Goal: Task Accomplishment & Management: Manage account settings

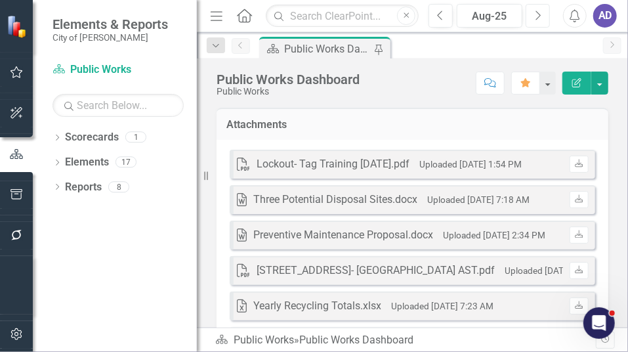
click at [535, 14] on icon "Next" at bounding box center [537, 16] width 7 height 12
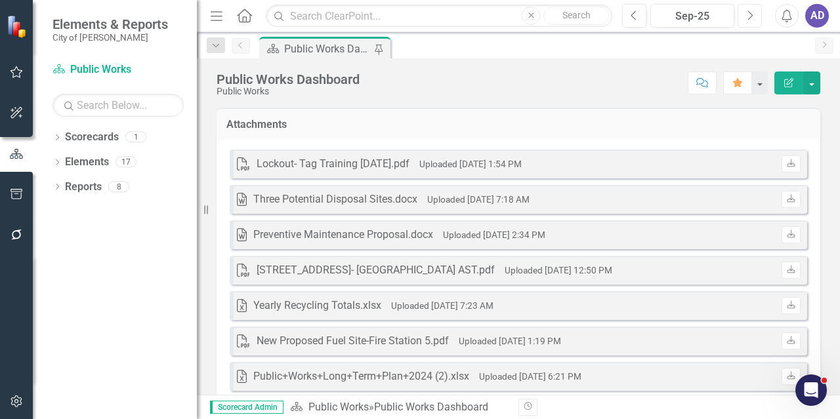
scroll to position [66, 0]
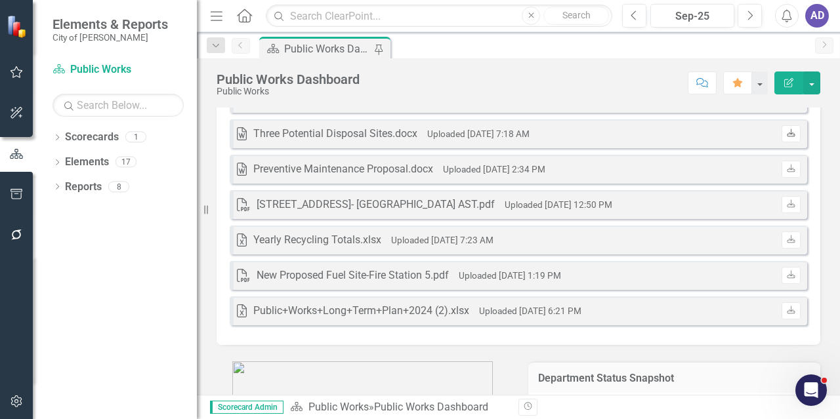
click at [786, 131] on icon "Download" at bounding box center [791, 134] width 10 height 8
click at [787, 240] on icon at bounding box center [791, 239] width 8 height 8
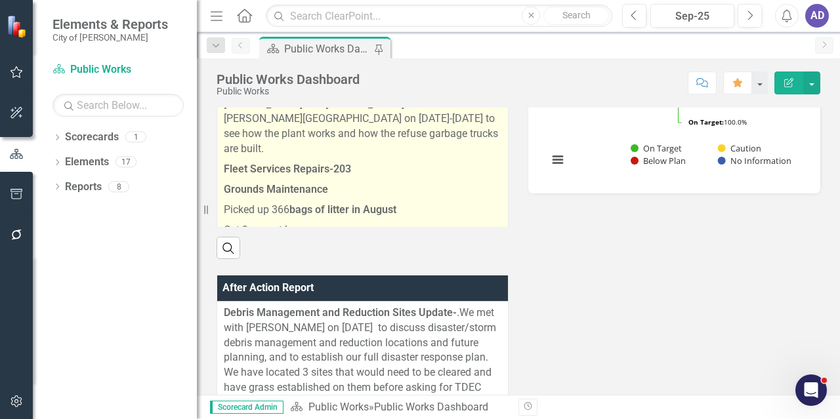
scroll to position [597, 0]
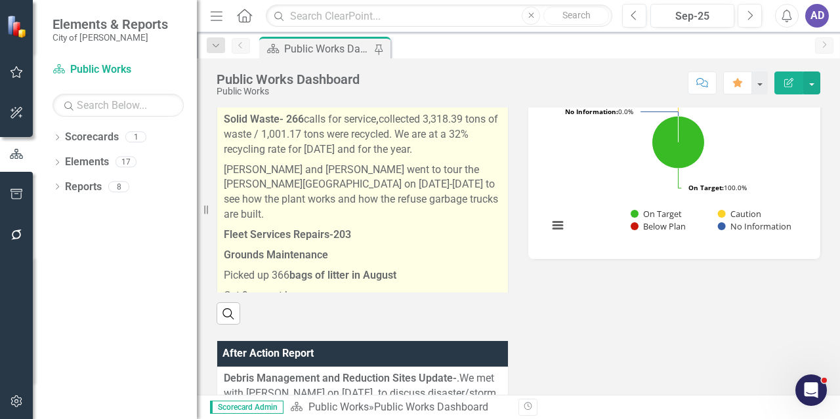
click at [362, 225] on p "Fleet Services Repairs-203" at bounding box center [363, 235] width 278 height 20
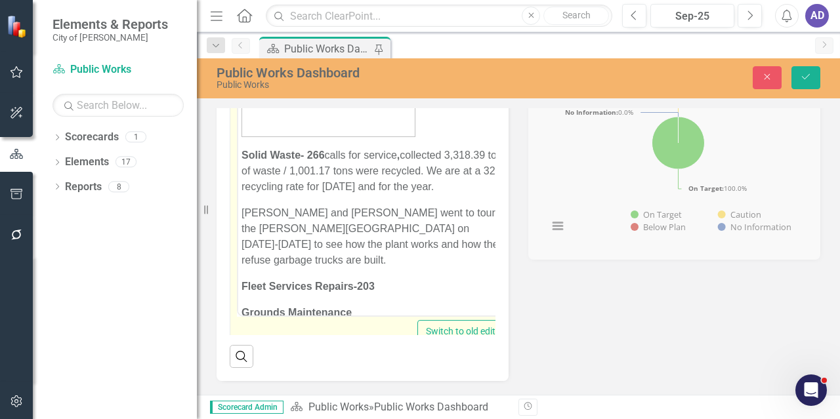
scroll to position [2292, 0]
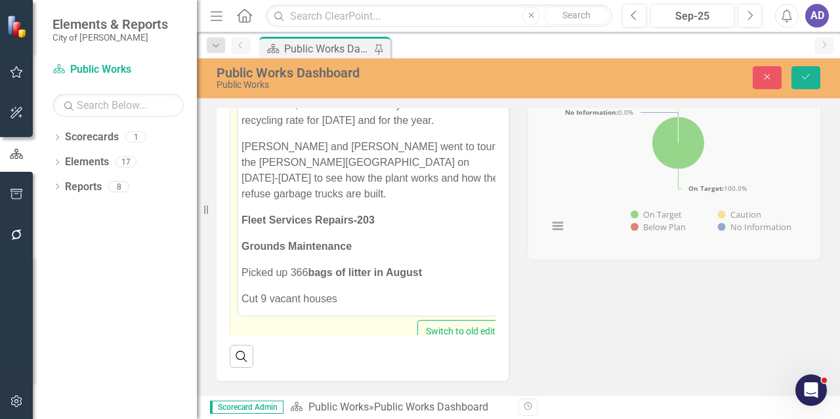
click at [387, 212] on p "Fleet Services Repairs-203" at bounding box center [375, 220] width 266 height 16
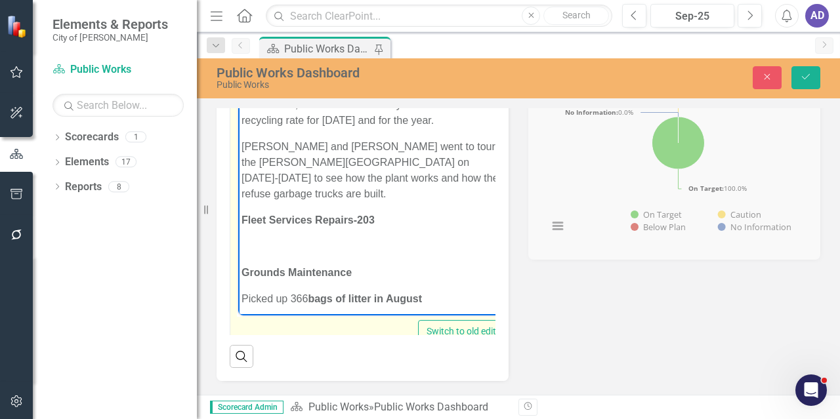
click at [261, 238] on p "Rich Text Area. Press ALT-0 for help." at bounding box center [375, 246] width 267 height 16
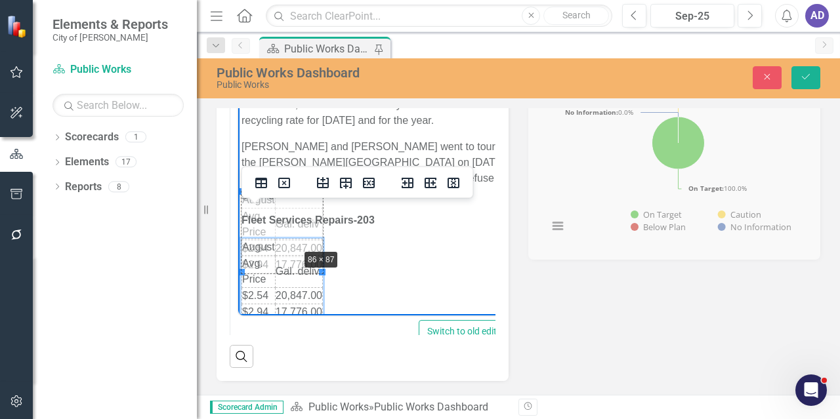
drag, startPoint x: 322, startPoint y: 272, endPoint x: 299, endPoint y: 249, distance: 33.4
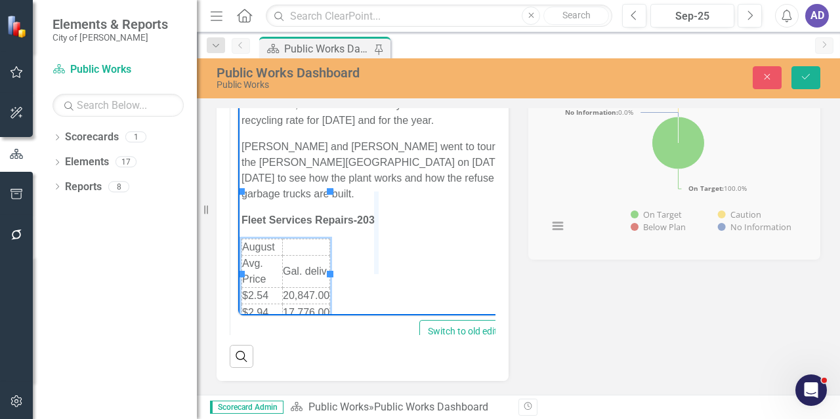
drag, startPoint x: 329, startPoint y: 236, endPoint x: 376, endPoint y: 235, distance: 47.3
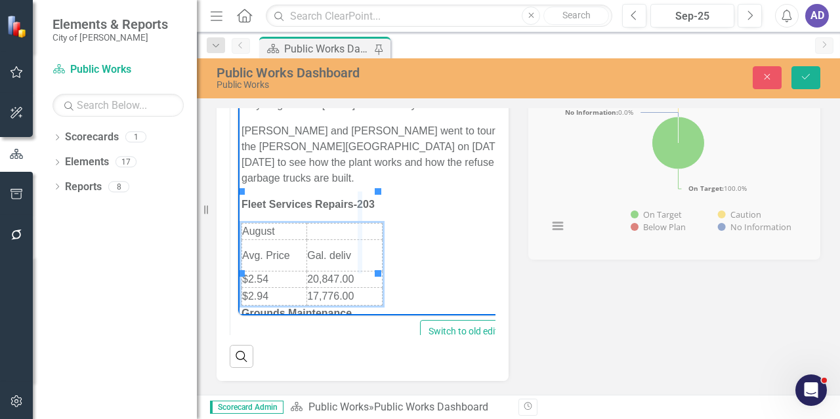
drag, startPoint x: 377, startPoint y: 229, endPoint x: 359, endPoint y: 229, distance: 18.4
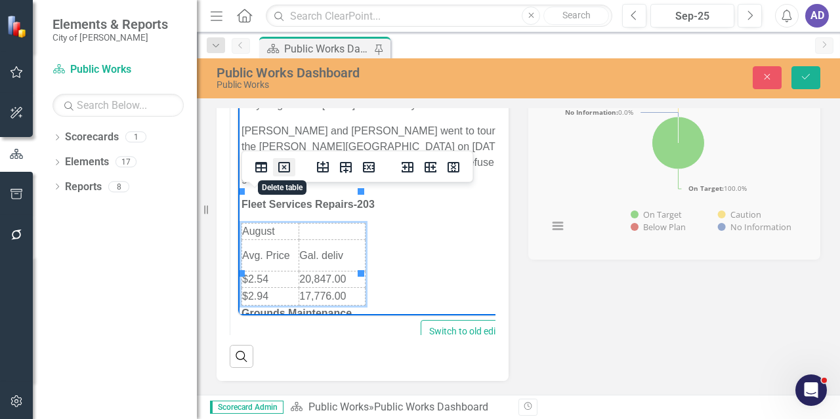
click at [284, 169] on icon "Delete table" at bounding box center [284, 168] width 16 height 16
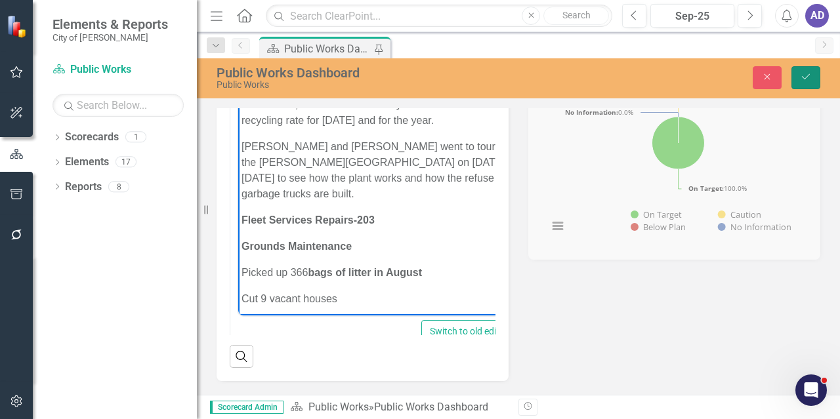
drag, startPoint x: 800, startPoint y: 76, endPoint x: 767, endPoint y: 60, distance: 37.3
click at [798, 76] on button "Save" at bounding box center [806, 77] width 29 height 23
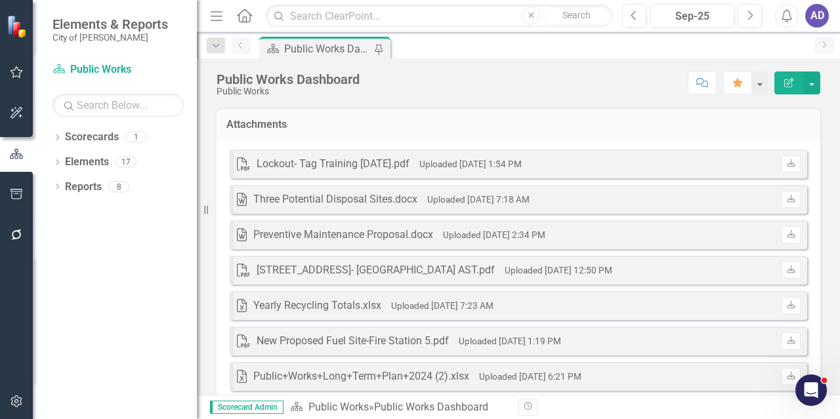
scroll to position [263, 0]
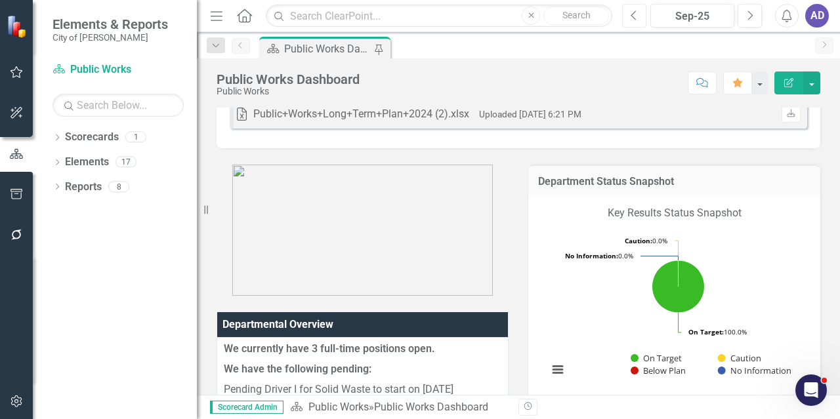
click at [636, 14] on icon "Previous" at bounding box center [634, 16] width 7 height 12
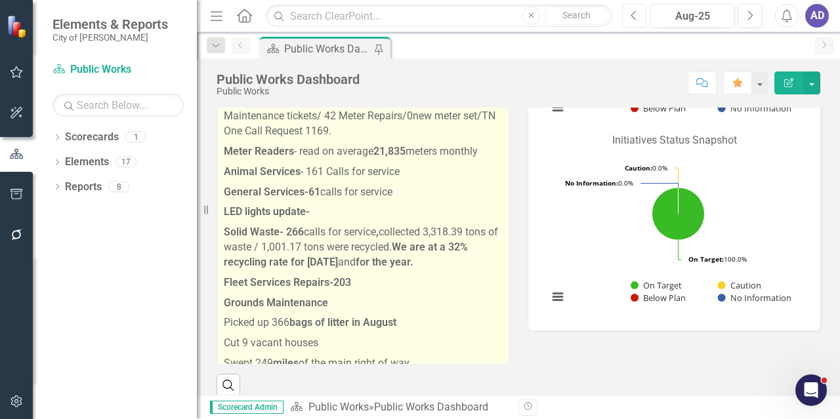
scroll to position [1271, 0]
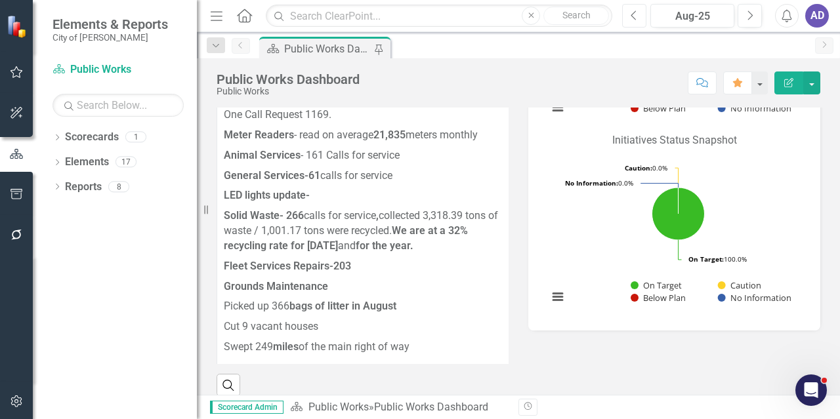
click at [637, 16] on icon "Previous" at bounding box center [634, 16] width 7 height 12
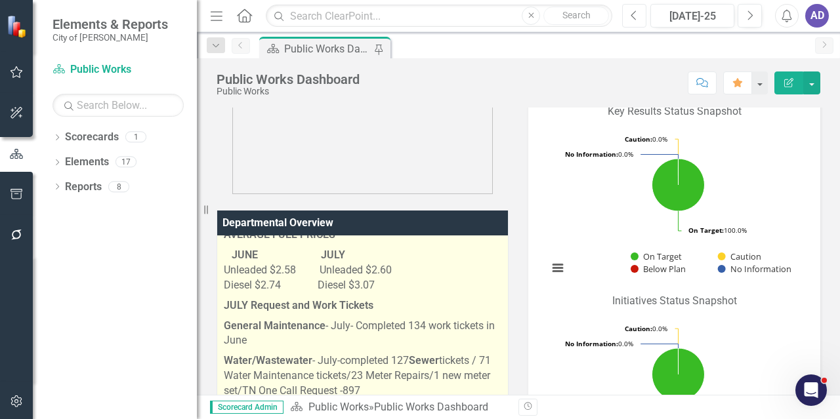
scroll to position [1444, 0]
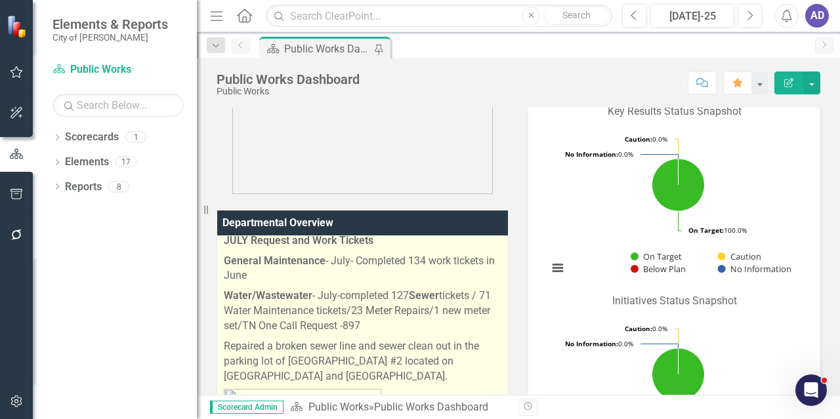
click at [461, 231] on p "JUNE JULY Unleaded $2.58 Unleaded $2.60 Diesel $2.74 Diesel $3.07" at bounding box center [363, 206] width 278 height 51
drag, startPoint x: 224, startPoint y: 317, endPoint x: 320, endPoint y: 347, distance: 101.1
click at [423, 181] on p "AVERAGE FUEL PRICES" at bounding box center [363, 170] width 278 height 20
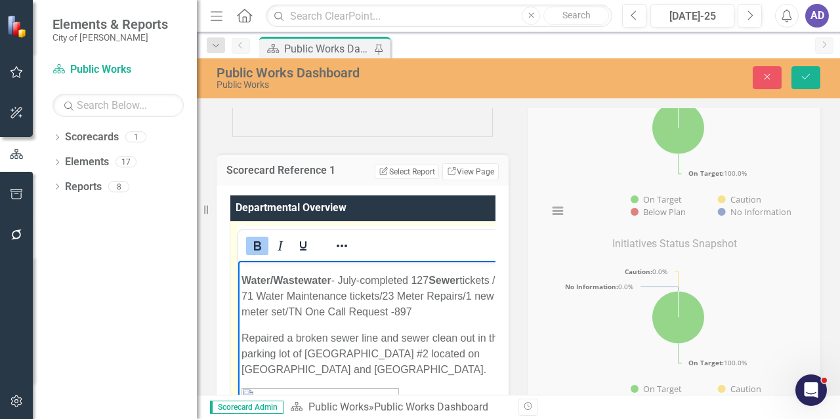
scroll to position [425, 0]
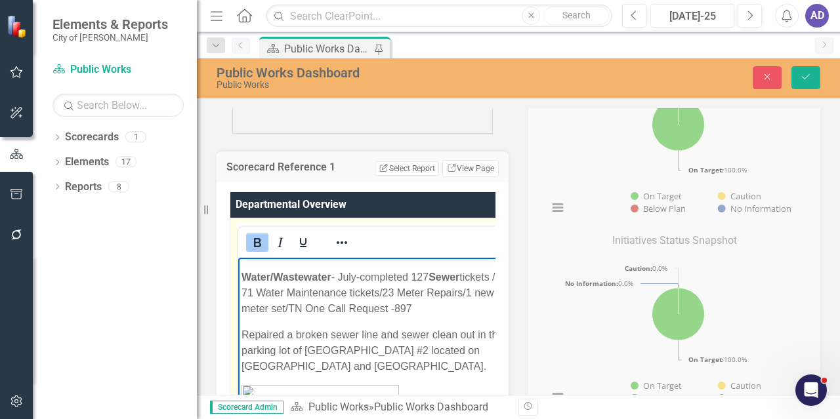
drag, startPoint x: 242, startPoint y: 318, endPoint x: 419, endPoint y: 380, distance: 187.0
copy body "AVERAGE FUEL PRICES JUNE JULY Unleaded $2.58 Unleaded $2.60 Diesel $2.74 Diesel…"
click at [806, 84] on button "Save" at bounding box center [806, 77] width 29 height 23
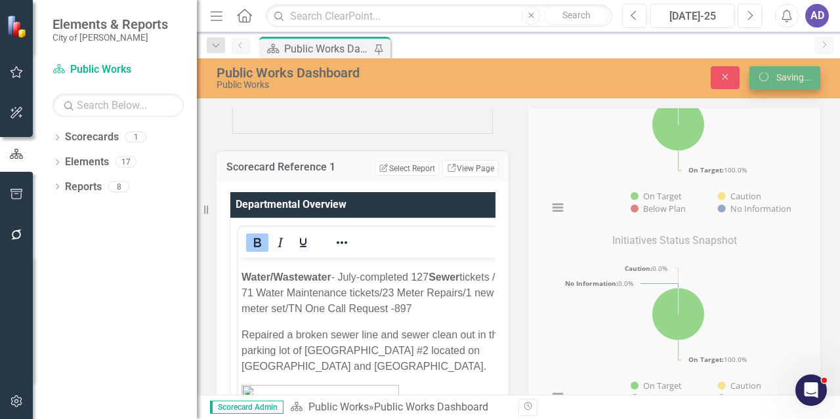
scroll to position [1691, 0]
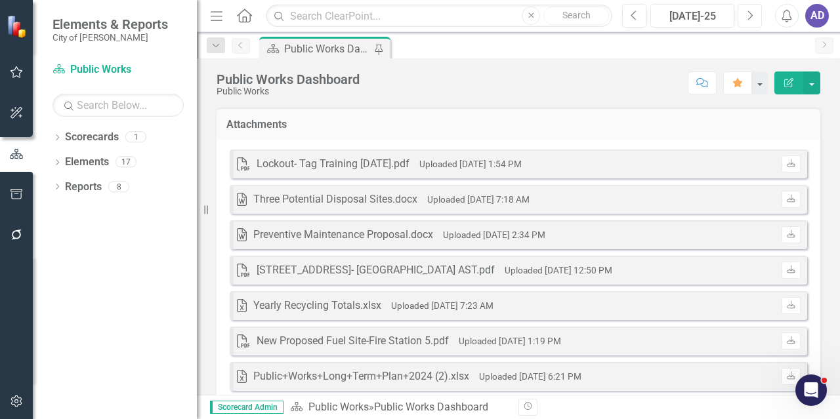
click at [747, 16] on icon "Next" at bounding box center [749, 16] width 7 height 12
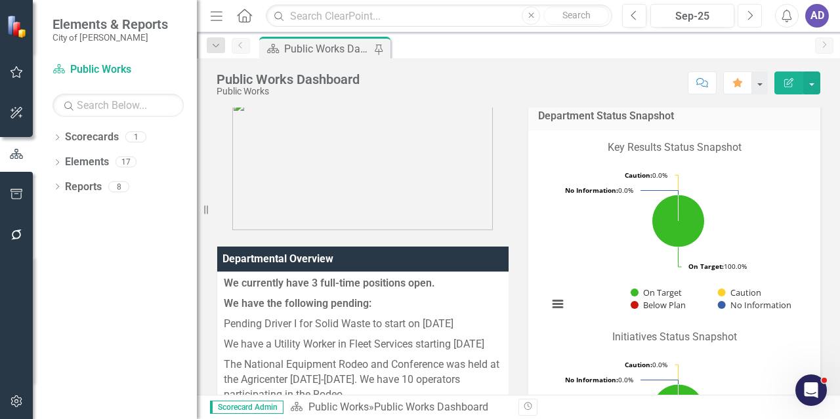
scroll to position [525, 0]
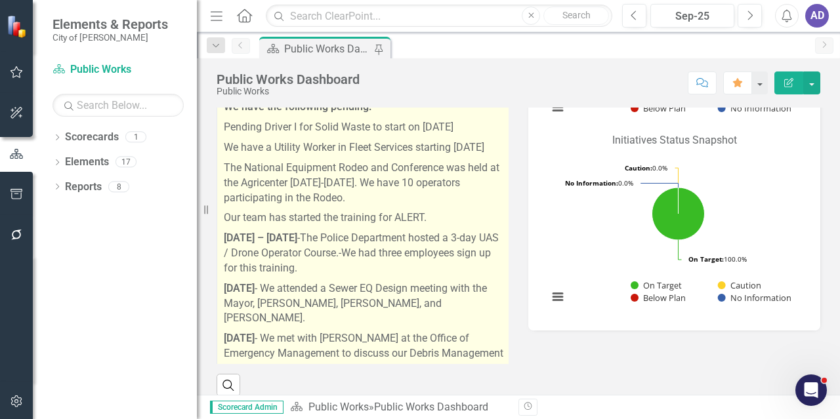
click at [363, 270] on p "[DATE] – [DATE] -The Police Department hosted a 3-day UAS / Drone Operator Cour…" at bounding box center [364, 253] width 280 height 51
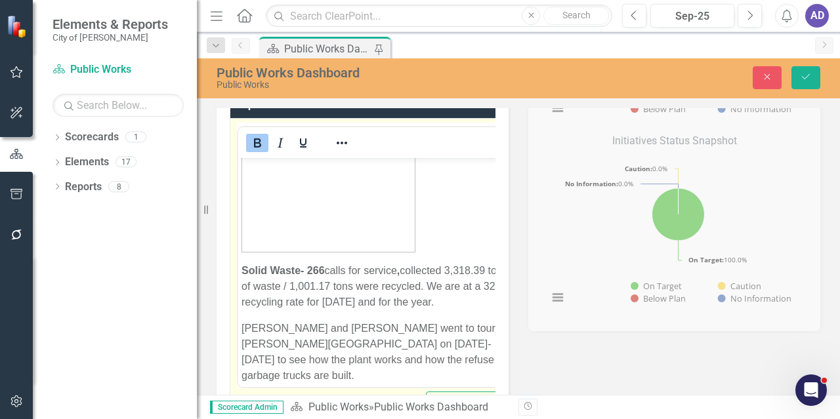
scroll to position [2232, 0]
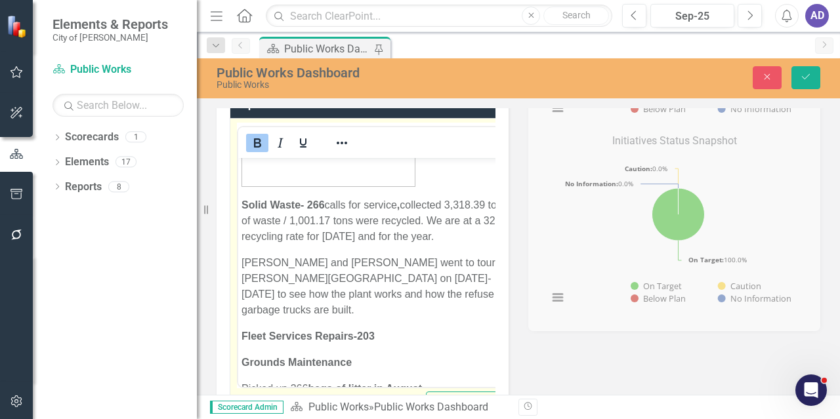
click at [388, 328] on p "Fleet Services Repairs-203" at bounding box center [379, 336] width 275 height 16
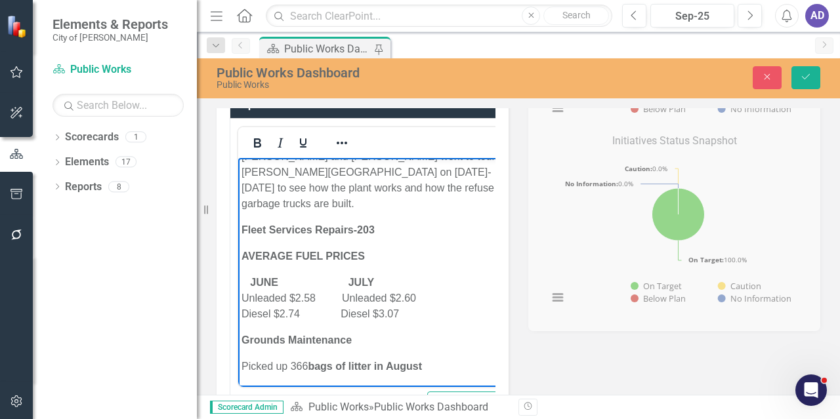
scroll to position [2345, 0]
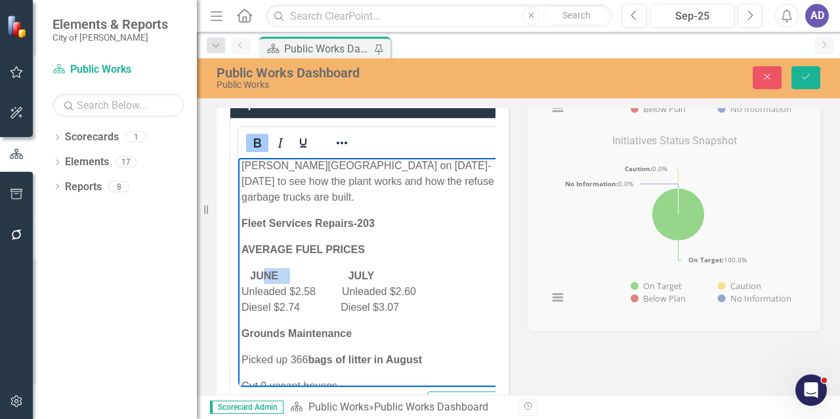
drag, startPoint x: 289, startPoint y: 226, endPoint x: 255, endPoint y: 225, distance: 33.5
click at [255, 270] on strong "JUNE JULY" at bounding box center [312, 275] width 124 height 11
drag, startPoint x: 371, startPoint y: 226, endPoint x: 341, endPoint y: 226, distance: 30.2
click at [341, 268] on p "July JULY Unleaded $2.58 Unleaded $2.60 Diesel $2.74 Diesel $3.07" at bounding box center [381, 291] width 279 height 47
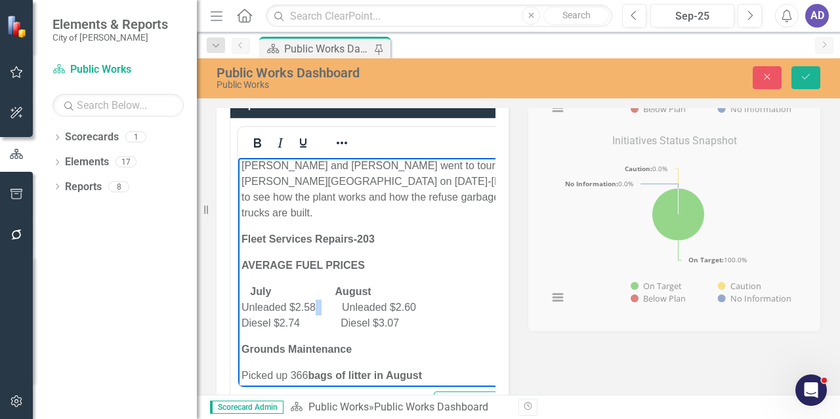
drag, startPoint x: 310, startPoint y: 244, endPoint x: 321, endPoint y: 244, distance: 10.5
click at [321, 284] on p "July August Unleaded $2.58 Unleaded $2.60 Diesel $2.74 Diesel $3.07" at bounding box center [383, 307] width 283 height 47
drag, startPoint x: 309, startPoint y: 261, endPoint x: 287, endPoint y: 263, distance: 21.7
click at [287, 284] on p "July August Unleaded $2.60 Unleaded $2.60 Diesel $2.74 Diesel $3.07" at bounding box center [384, 307] width 284 height 47
drag, startPoint x: 428, startPoint y: 244, endPoint x: 411, endPoint y: 244, distance: 17.1
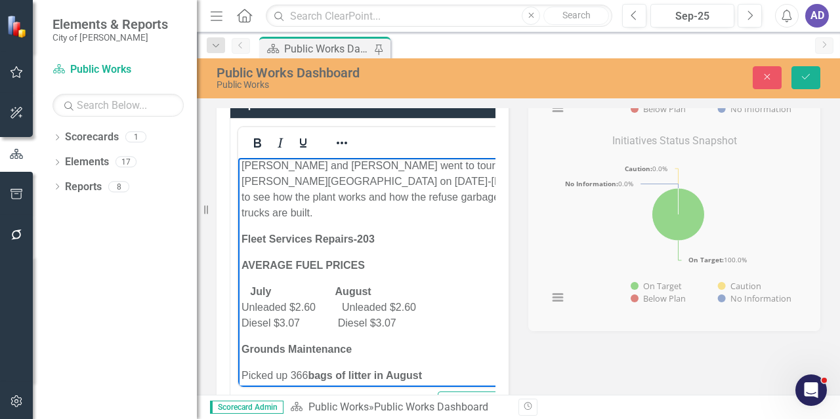
click at [411, 284] on p "July August Unleaded $2.60 Unleaded $2.60 Diesel $3.07 Diesel $3.07" at bounding box center [385, 307] width 287 height 47
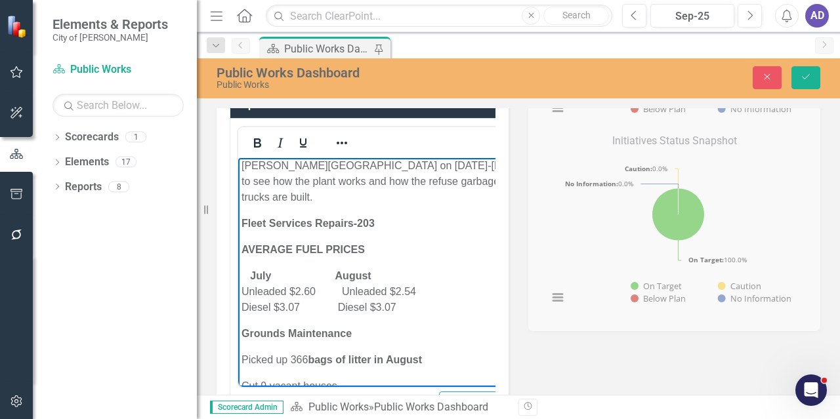
drag, startPoint x: 403, startPoint y: 261, endPoint x: 384, endPoint y: 260, distance: 19.1
click at [384, 268] on p "July August Unleaded $2.60 Unleaded $2.54 Diesel $3.07 Diesel $3.07" at bounding box center [386, 291] width 288 height 47
drag, startPoint x: 240, startPoint y: 286, endPoint x: 351, endPoint y: 282, distance: 111.6
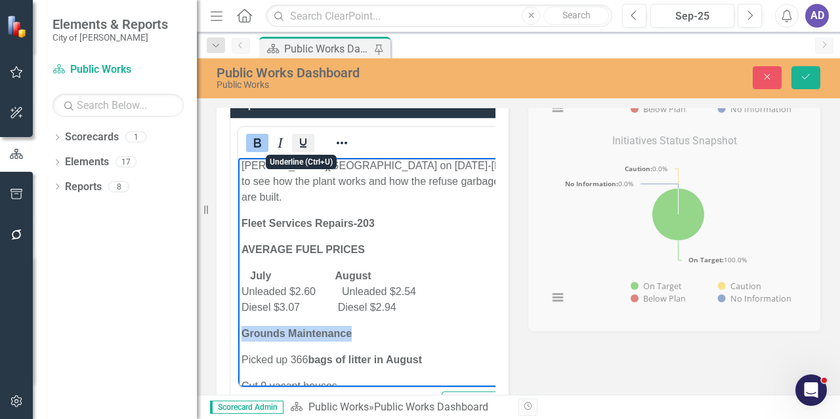
click at [304, 143] on icon "Underline" at bounding box center [303, 142] width 7 height 9
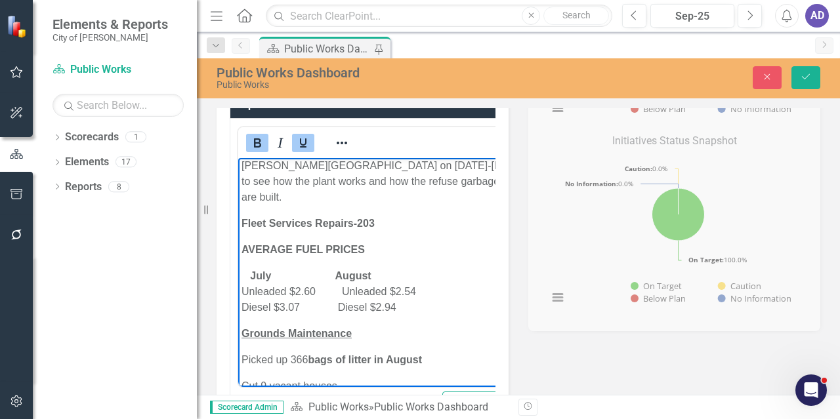
click at [418, 326] on p "Grounds Maintenance" at bounding box center [387, 334] width 291 height 16
drag, startPoint x: 243, startPoint y: 202, endPoint x: 376, endPoint y: 207, distance: 133.3
click at [373, 242] on p "AVERAGE FUEL PRICES" at bounding box center [387, 250] width 291 height 16
click at [302, 145] on icon "Underline" at bounding box center [303, 142] width 7 height 9
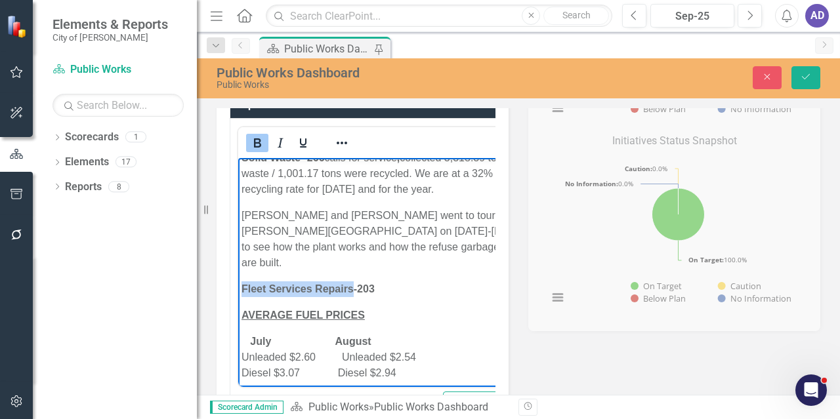
drag, startPoint x: 244, startPoint y: 242, endPoint x: 353, endPoint y: 241, distance: 109.6
click at [353, 283] on strong "Fleet Services Repairs-203" at bounding box center [308, 288] width 133 height 11
click at [301, 144] on icon "Underline" at bounding box center [303, 143] width 16 height 16
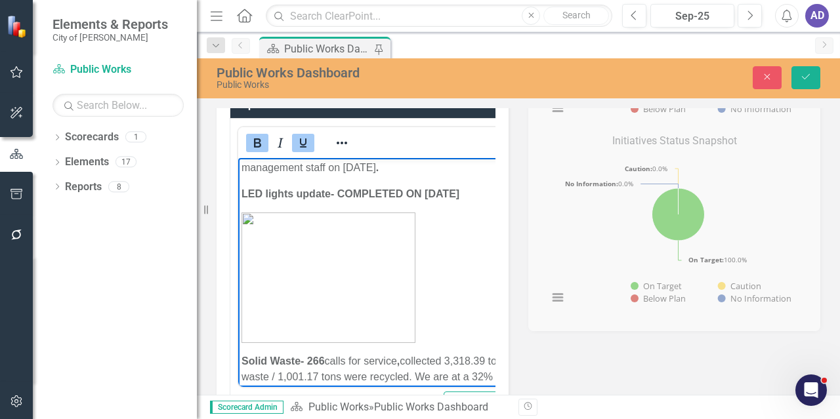
scroll to position [2132, 0]
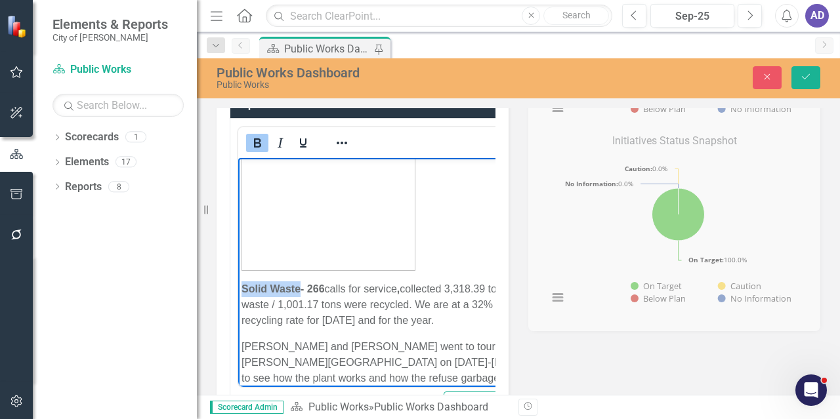
drag, startPoint x: 242, startPoint y: 257, endPoint x: 300, endPoint y: 261, distance: 57.9
click at [300, 283] on strong "Solid Waste- 266" at bounding box center [283, 288] width 83 height 11
click at [301, 146] on icon "Underline" at bounding box center [303, 142] width 7 height 9
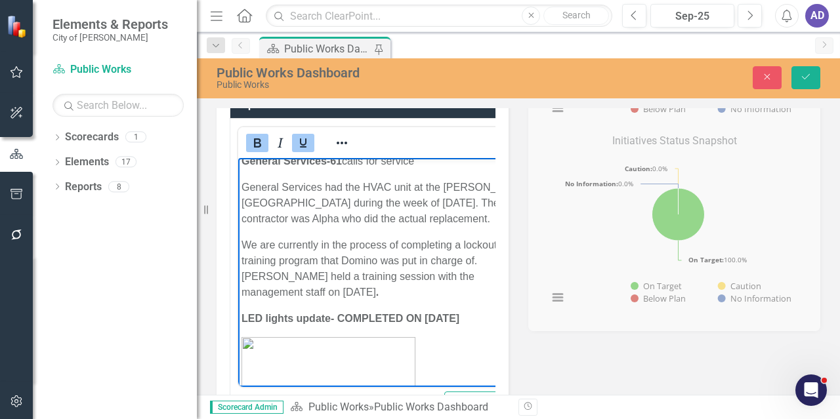
scroll to position [1869, 0]
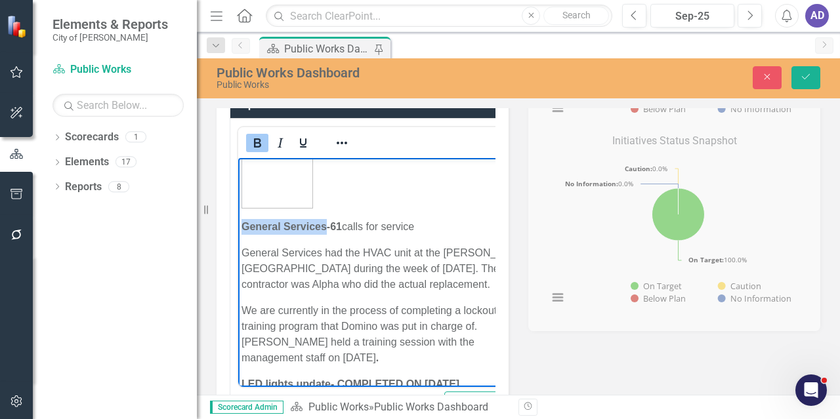
drag, startPoint x: 242, startPoint y: 196, endPoint x: 324, endPoint y: 195, distance: 81.4
click at [324, 221] on strong "General Services-61" at bounding box center [292, 226] width 100 height 11
drag, startPoint x: 303, startPoint y: 143, endPoint x: 80, endPoint y: 35, distance: 247.8
click at [303, 143] on icon "Underline" at bounding box center [303, 143] width 16 height 16
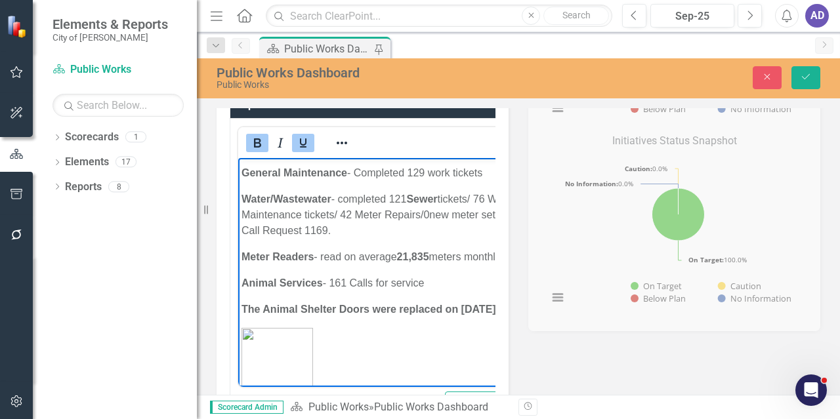
scroll to position [1541, 0]
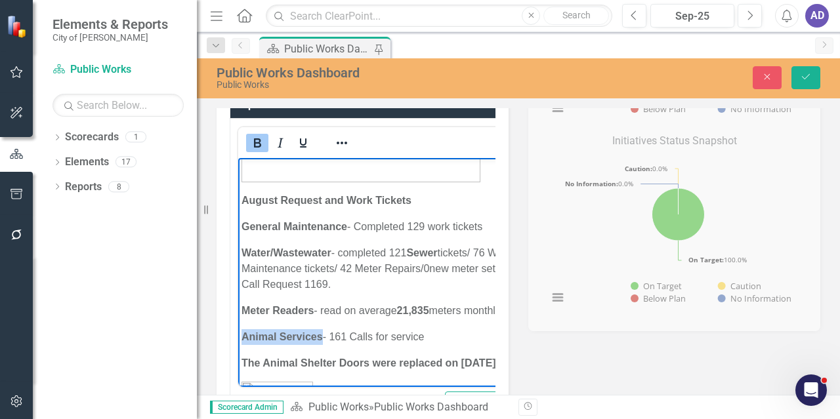
drag, startPoint x: 243, startPoint y: 306, endPoint x: 320, endPoint y: 302, distance: 76.9
click at [320, 331] on strong "Animal Services" at bounding box center [282, 336] width 81 height 11
click at [305, 144] on icon "Underline" at bounding box center [303, 143] width 16 height 16
drag, startPoint x: 241, startPoint y: 278, endPoint x: 313, endPoint y: 277, distance: 72.2
click at [313, 303] on p "Meter Readers - read on average 21,835 meters monthly" at bounding box center [389, 311] width 295 height 16
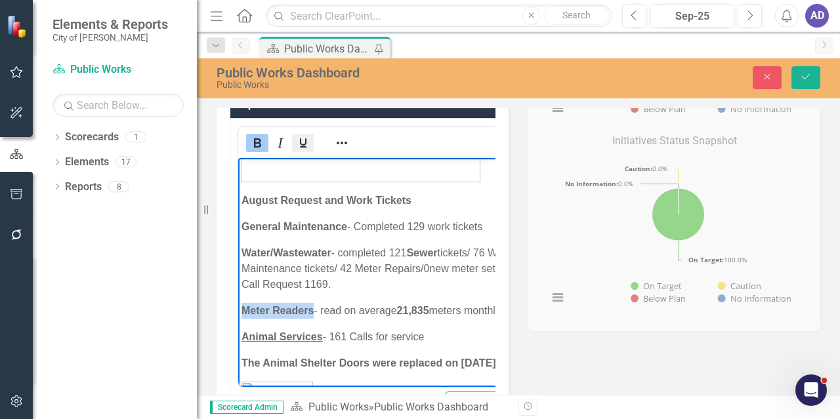
click at [301, 141] on icon "Underline" at bounding box center [303, 143] width 16 height 16
drag, startPoint x: 250, startPoint y: 224, endPoint x: 325, endPoint y: 218, distance: 75.1
click at [331, 245] on p "Water/[GEOGRAPHIC_DATA] - completed 121 Sewer tickets/ 76 Water Maintenance tic…" at bounding box center [389, 268] width 295 height 47
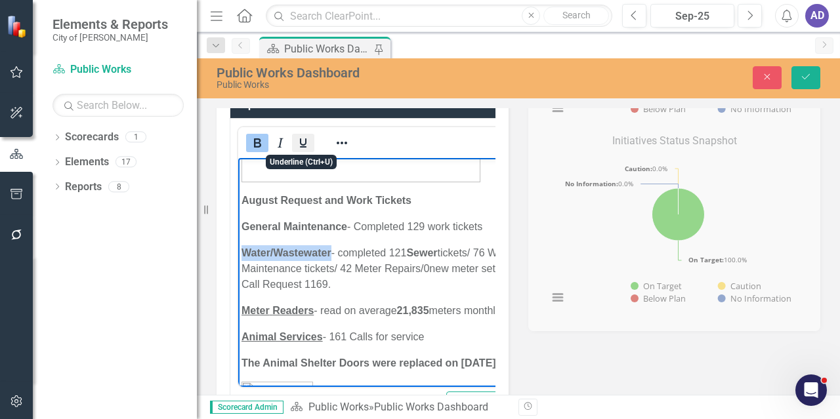
click at [301, 140] on icon "Underline" at bounding box center [303, 142] width 7 height 9
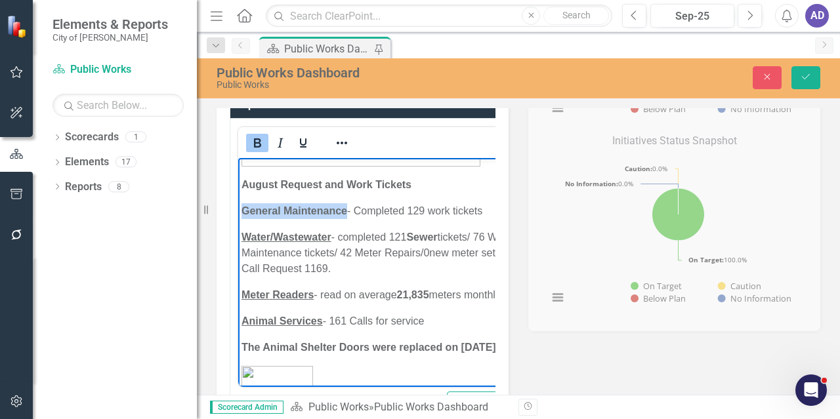
drag, startPoint x: 242, startPoint y: 195, endPoint x: 347, endPoint y: 197, distance: 105.0
click at [347, 203] on p "General Maintenance - Completed 129 work tickets" at bounding box center [390, 211] width 296 height 16
click at [300, 140] on icon "Underline" at bounding box center [303, 142] width 7 height 9
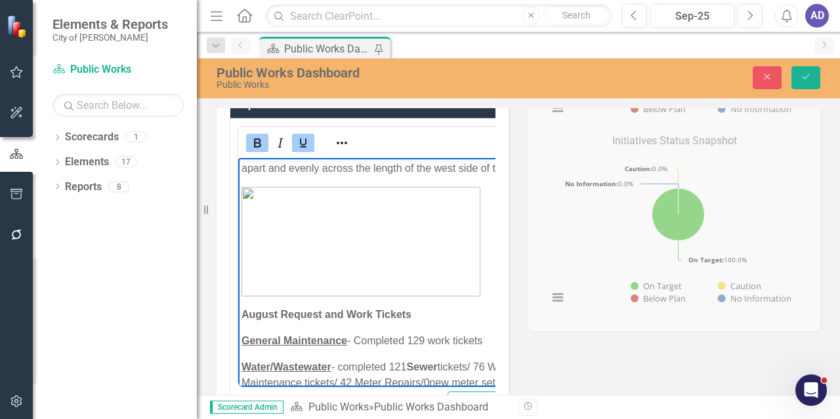
scroll to position [1410, 0]
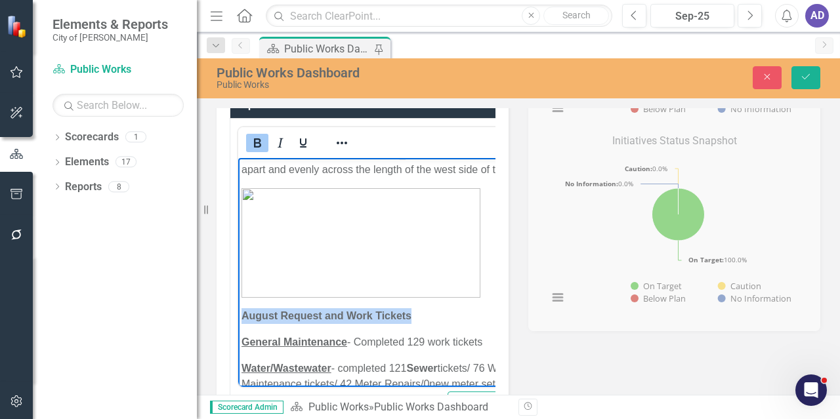
drag, startPoint x: 244, startPoint y: 301, endPoint x: 421, endPoint y: 303, distance: 177.2
click at [421, 308] on p "August Request and Work Tickets" at bounding box center [390, 316] width 297 height 16
click at [304, 144] on icon "Underline" at bounding box center [303, 142] width 7 height 9
click at [440, 309] on body "We currently have 3 full-time positions open. We have the following pending: Pe…" at bounding box center [390, 42] width 304 height 2589
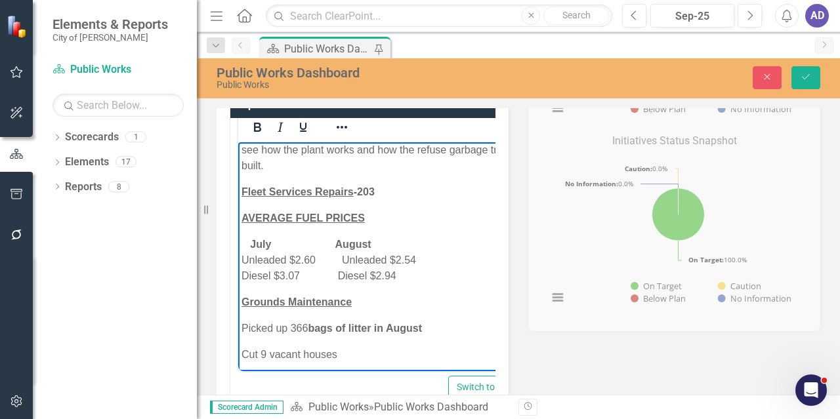
scroll to position [30, 0]
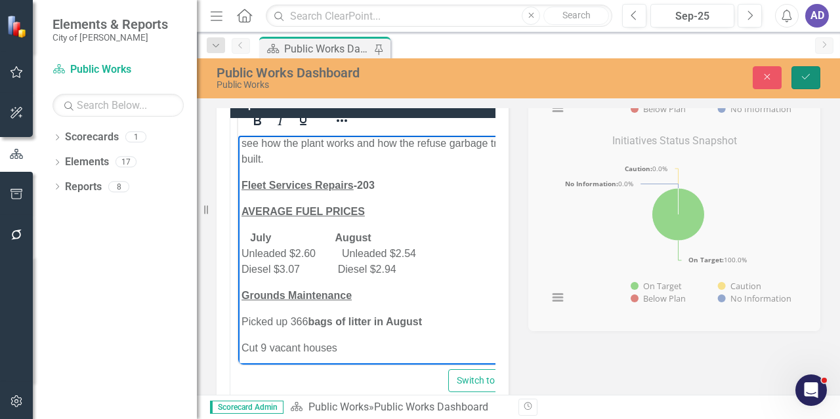
click at [807, 75] on icon "Save" at bounding box center [806, 76] width 12 height 9
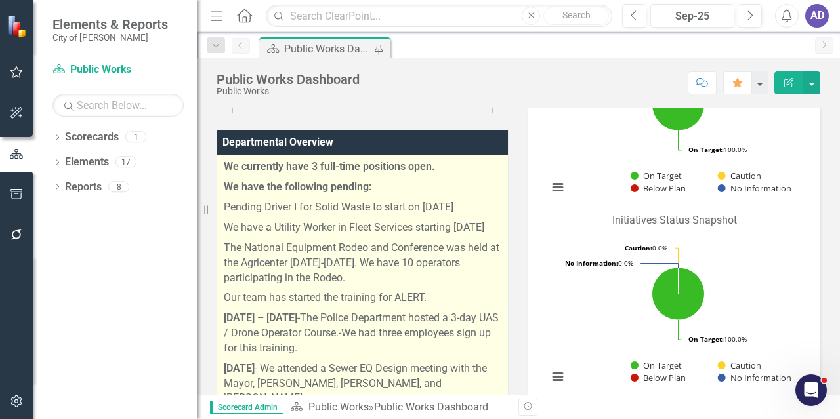
scroll to position [525, 0]
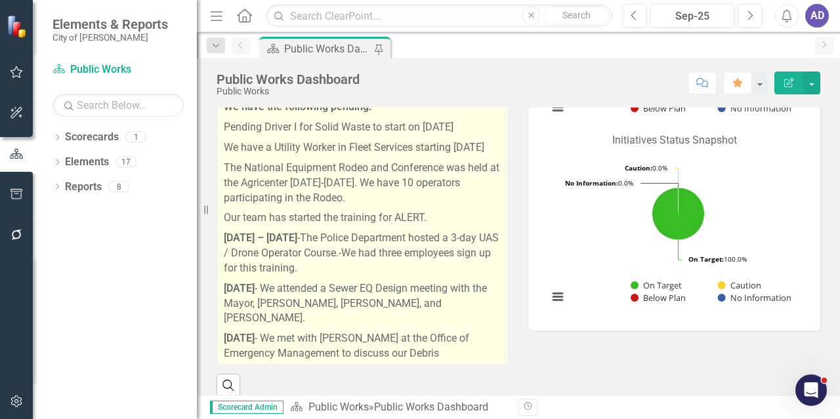
click at [418, 268] on p "[DATE] – [DATE] -The Police Department hosted a 3-day UAS / Drone Operator Cour…" at bounding box center [363, 253] width 278 height 51
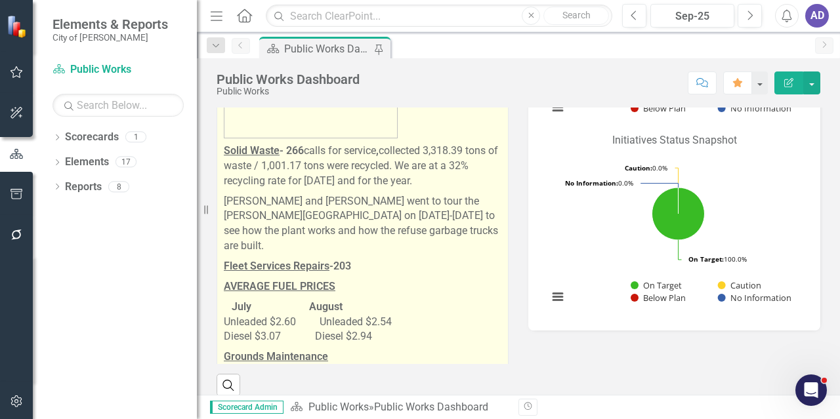
scroll to position [2010, 0]
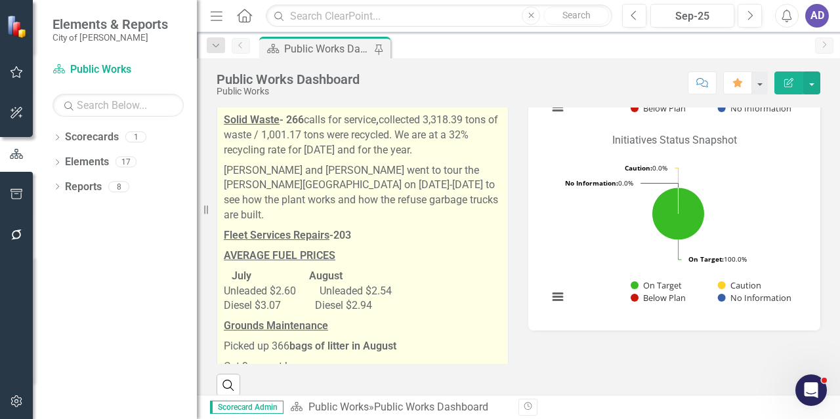
click at [297, 357] on p "Cut 9 vacant houses" at bounding box center [363, 367] width 278 height 20
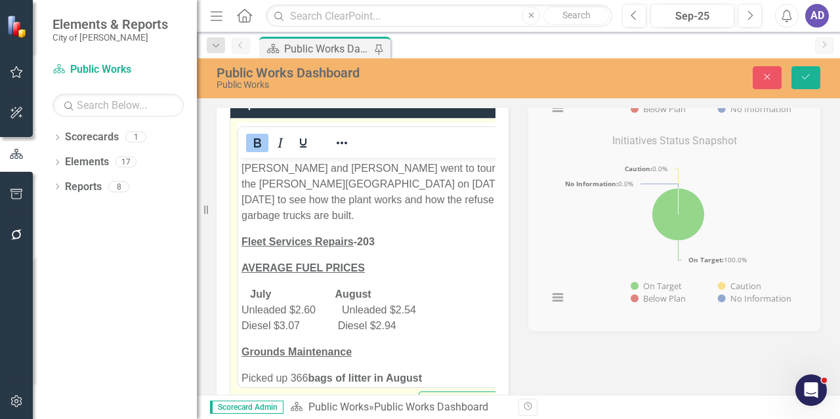
scroll to position [2360, 0]
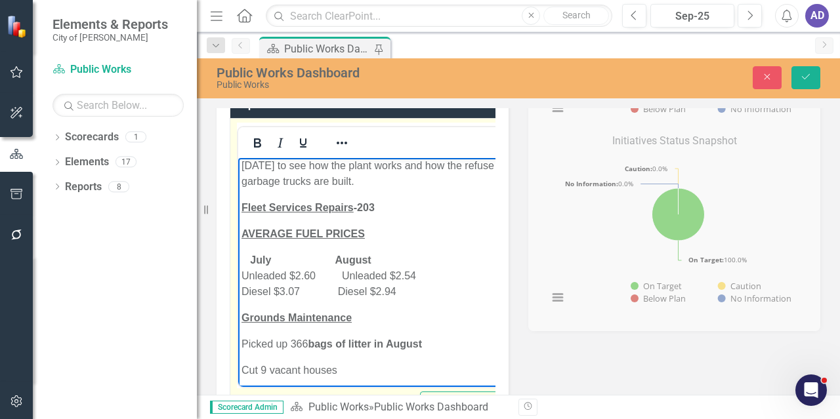
drag, startPoint x: 276, startPoint y: 366, endPoint x: 289, endPoint y: 364, distance: 13.9
click at [289, 389] on p "Swept 249 miles of the main right-of-way" at bounding box center [376, 397] width 269 height 16
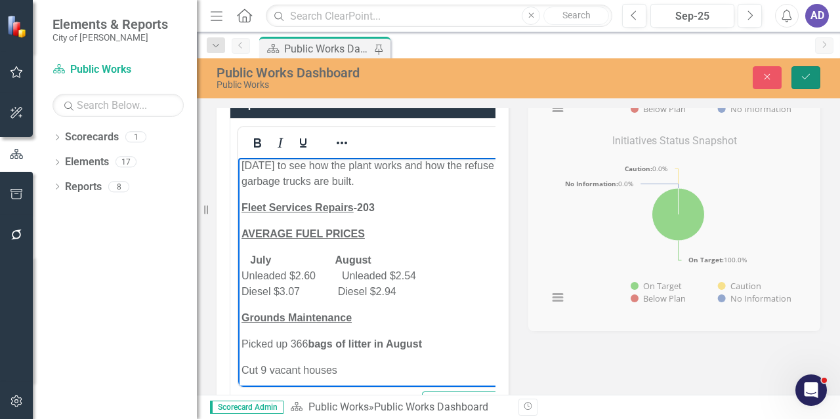
click at [814, 74] on button "Save" at bounding box center [806, 77] width 29 height 23
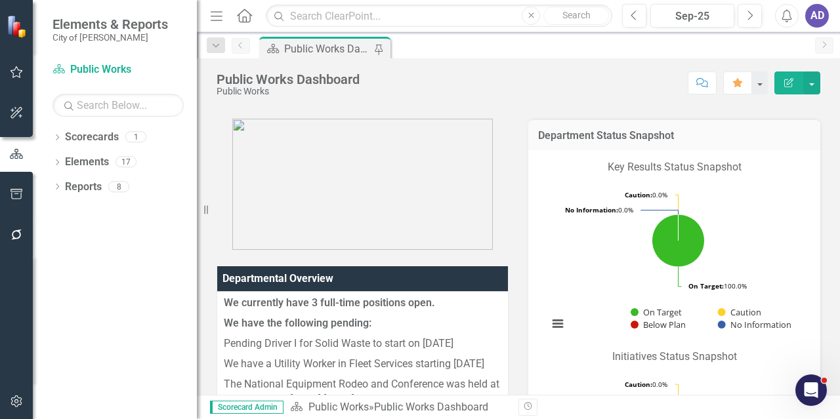
scroll to position [328, 0]
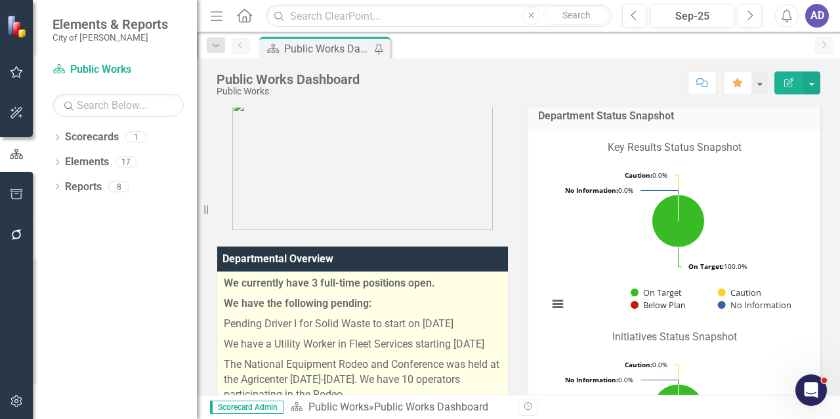
click at [356, 336] on p "We have a Utility Worker in Fleet Services starting [DATE]" at bounding box center [363, 345] width 278 height 20
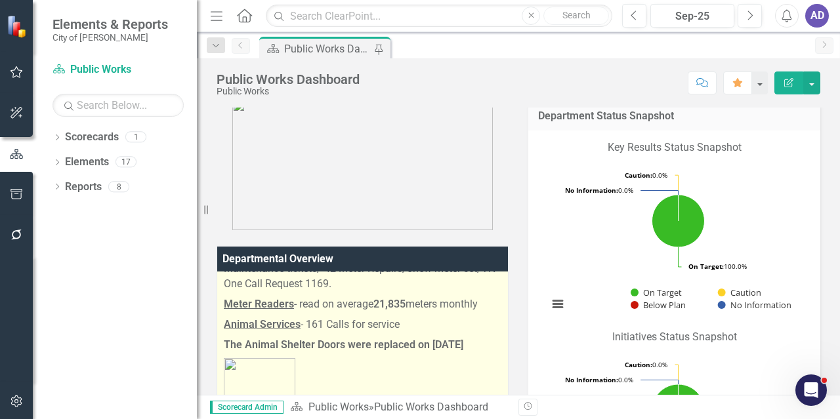
scroll to position [1707, 0]
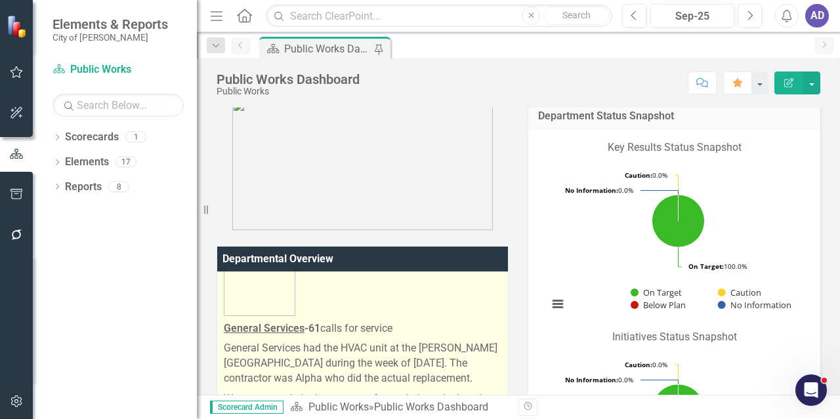
click at [314, 322] on strong "General Services -61" at bounding box center [272, 328] width 96 height 12
click at [328, 319] on p "General Services -61 calls for service" at bounding box center [363, 329] width 278 height 20
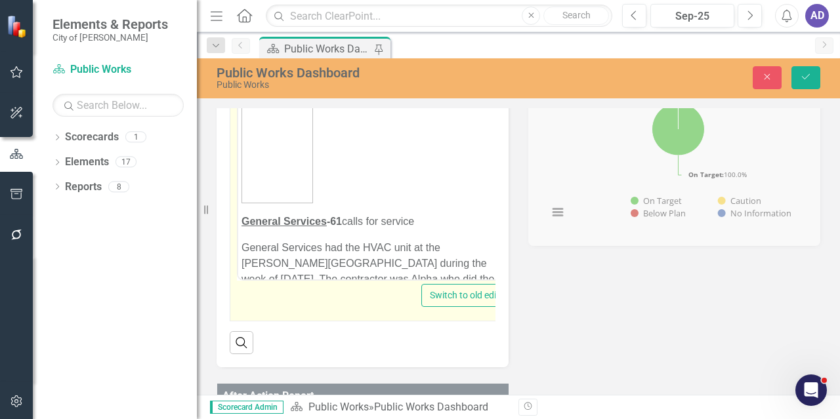
scroll to position [1772, 0]
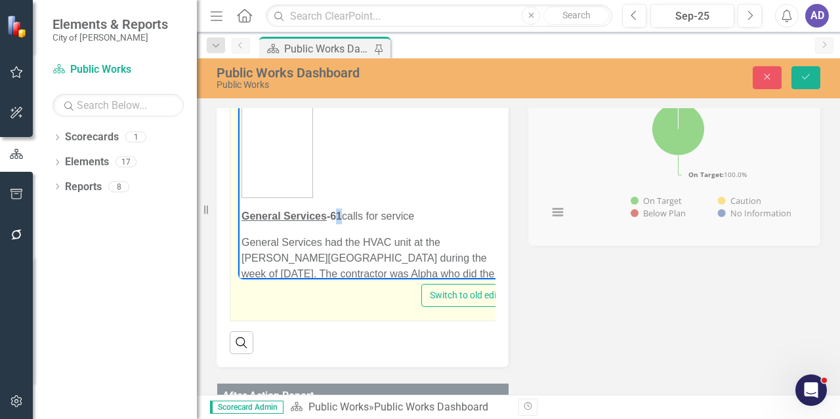
click at [341, 215] on strong "General Services -61" at bounding box center [292, 215] width 100 height 11
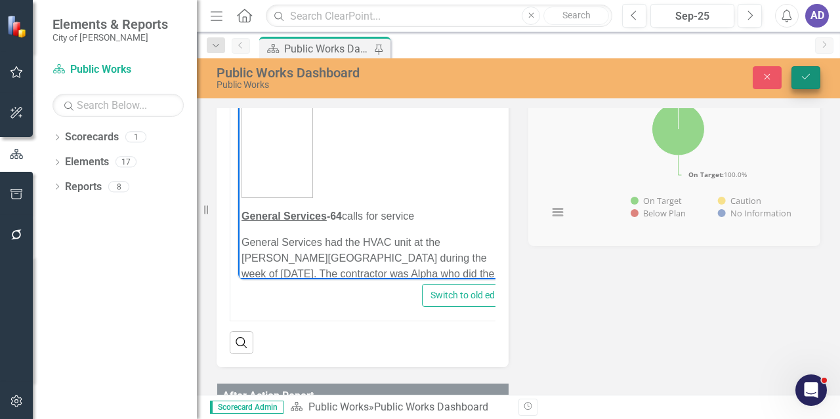
click at [809, 79] on icon "Save" at bounding box center [806, 76] width 12 height 9
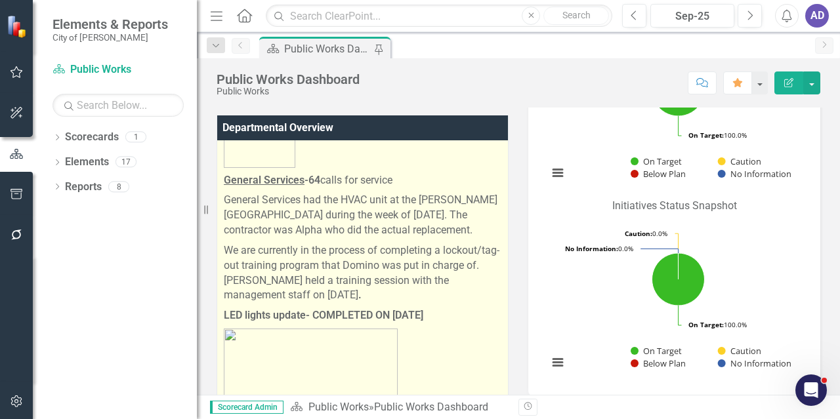
scroll to position [1707, 0]
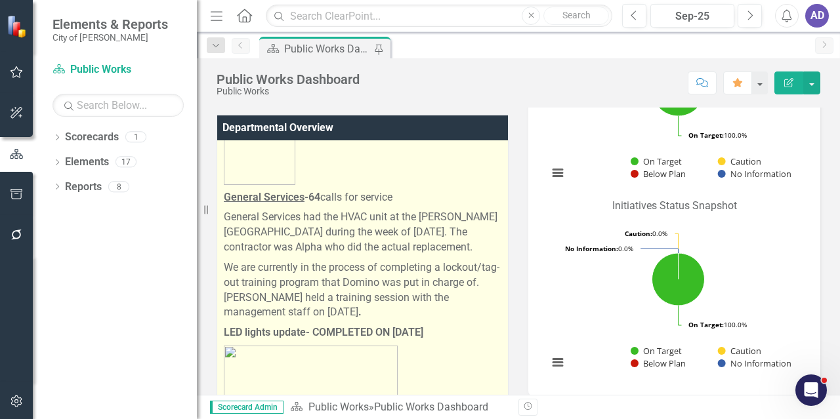
click at [292, 226] on p "General Services had the HVAC unit at the [PERSON_NAME][GEOGRAPHIC_DATA] during…" at bounding box center [363, 232] width 278 height 51
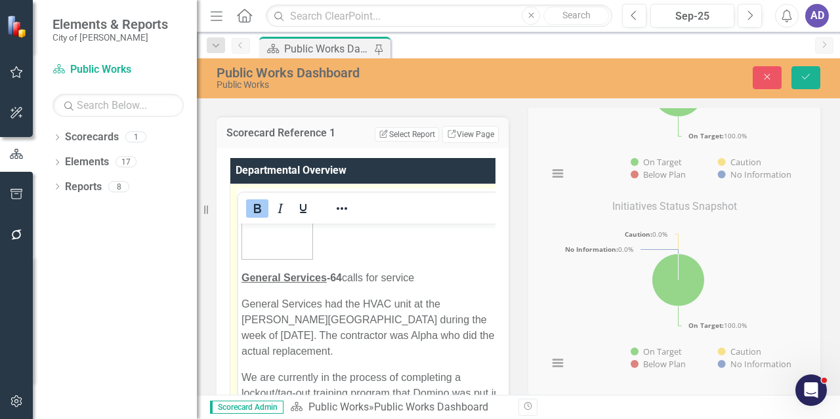
scroll to position [1904, 0]
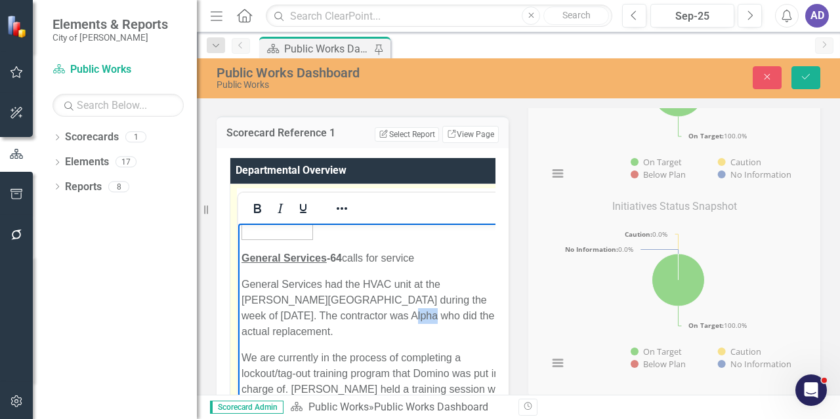
drag, startPoint x: 343, startPoint y: 317, endPoint x: 363, endPoint y: 314, distance: 20.5
click at [363, 314] on p "General Services had the HVAC unit at the [PERSON_NAME][GEOGRAPHIC_DATA] during…" at bounding box center [377, 307] width 270 height 63
drag, startPoint x: 347, startPoint y: 317, endPoint x: 363, endPoint y: 316, distance: 16.5
click at [363, 316] on p "General Services had the HVAC unit at the [PERSON_NAME][GEOGRAPHIC_DATA] during…" at bounding box center [377, 307] width 271 height 63
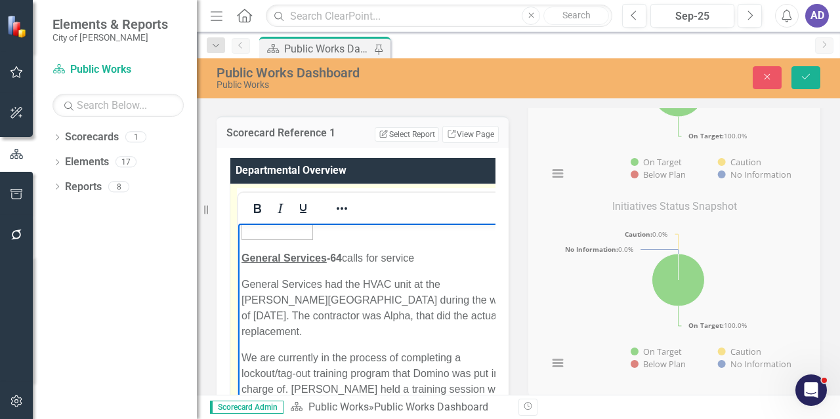
drag, startPoint x: 322, startPoint y: 341, endPoint x: 401, endPoint y: 345, distance: 78.9
click at [401, 350] on p "We are currently in the process of completing a lockout/tag-out training progra…" at bounding box center [379, 381] width 274 height 63
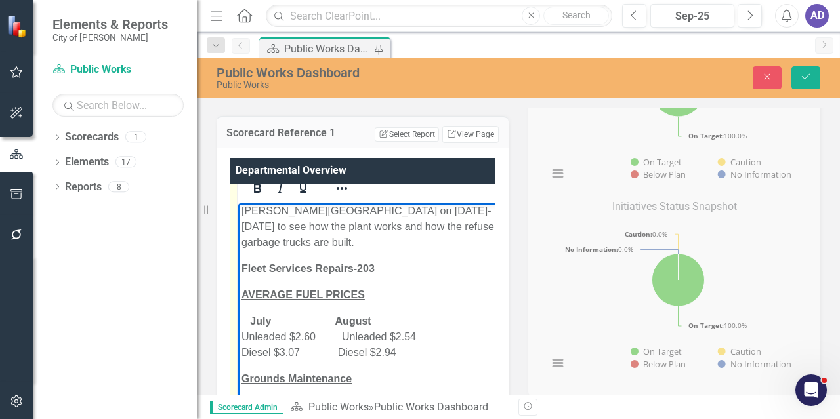
scroll to position [30, 0]
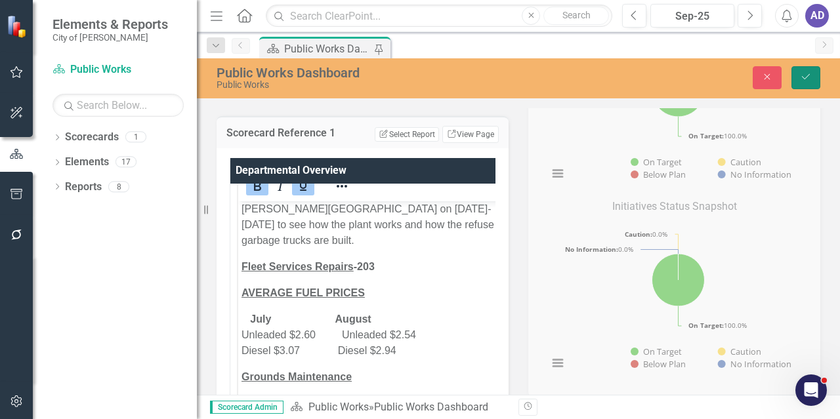
click at [809, 78] on icon "Save" at bounding box center [806, 76] width 12 height 9
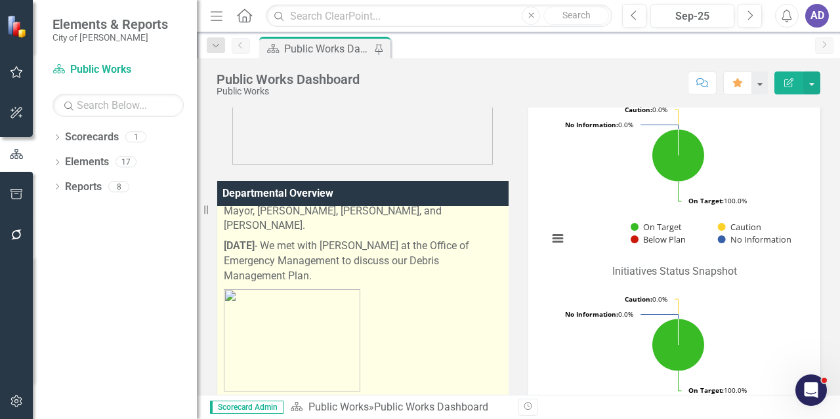
scroll to position [197, 0]
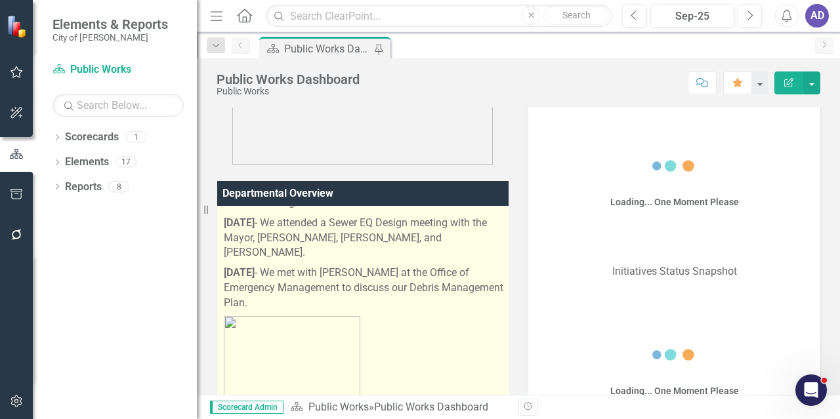
click at [314, 288] on p "[DATE] - We met with [PERSON_NAME] at the Office of Emergency Management to dis…" at bounding box center [365, 288] width 282 height 51
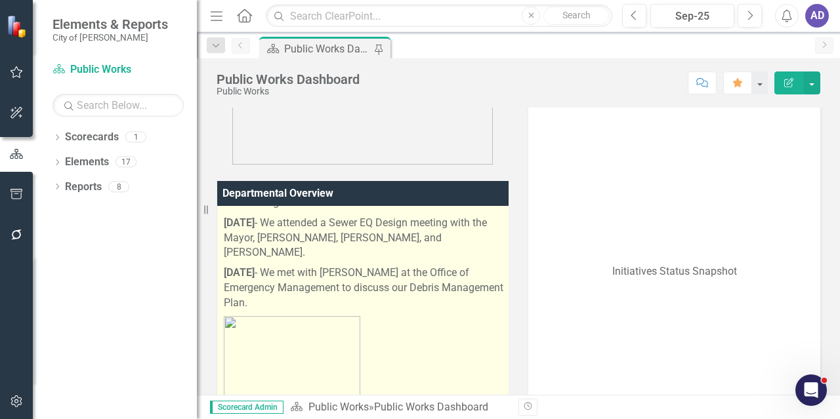
click at [314, 288] on p "[DATE] - We met with [PERSON_NAME] at the Office of Emergency Management to dis…" at bounding box center [366, 288] width 284 height 51
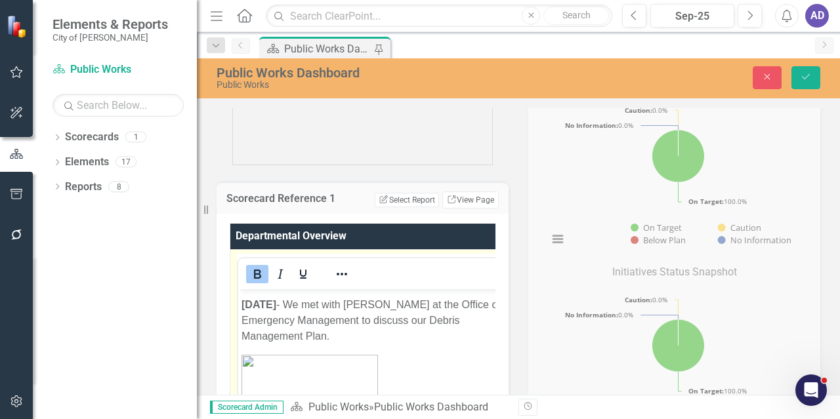
scroll to position [328, 0]
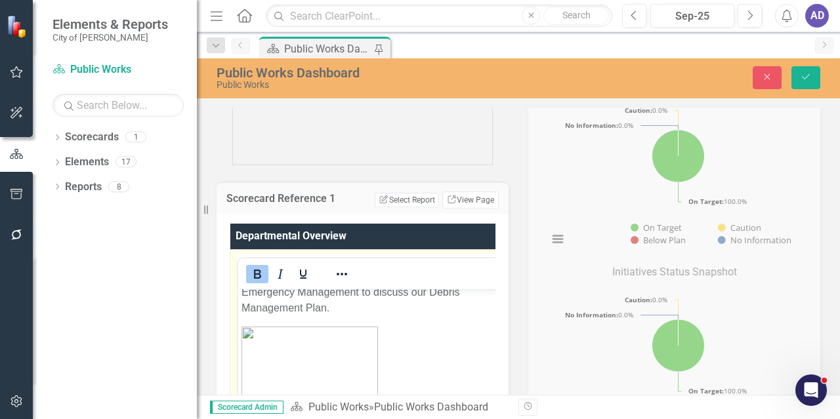
click at [335, 312] on p "[DATE] - We met with [PERSON_NAME] at the Office of Emergency Management to dis…" at bounding box center [381, 291] width 278 height 47
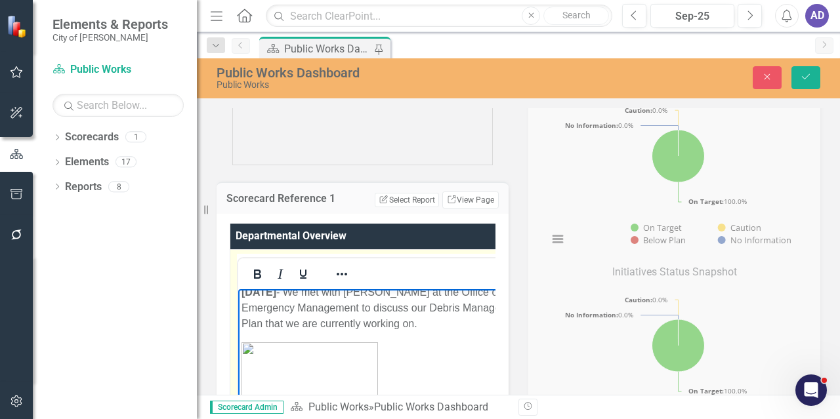
scroll to position [0, 1]
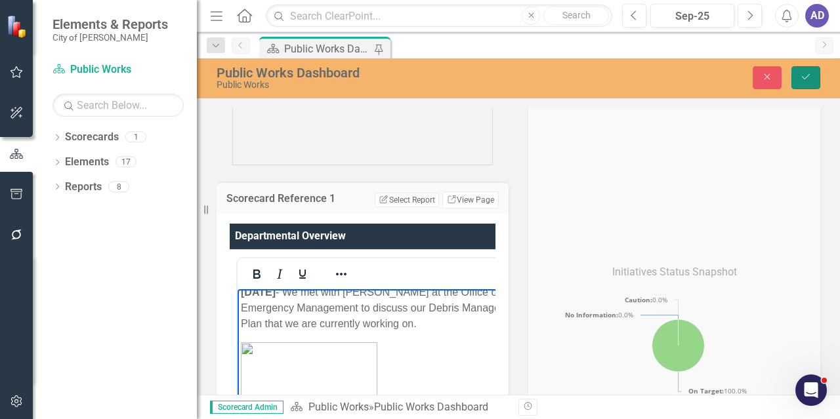
click at [802, 81] on icon "Save" at bounding box center [806, 76] width 12 height 9
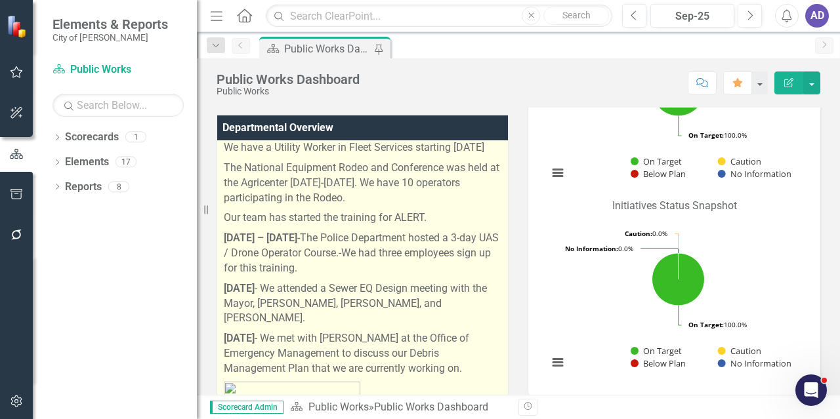
scroll to position [0, 0]
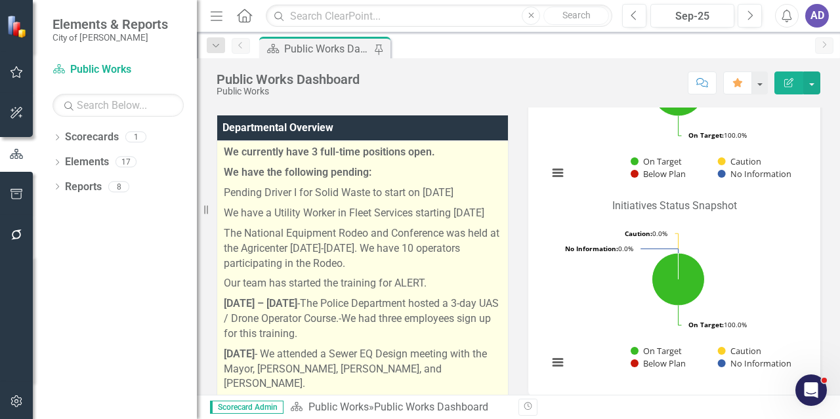
click at [402, 265] on p "The National Equipment Rodeo and Conference was held at the Agricenter [DATE]-[…" at bounding box center [363, 249] width 278 height 51
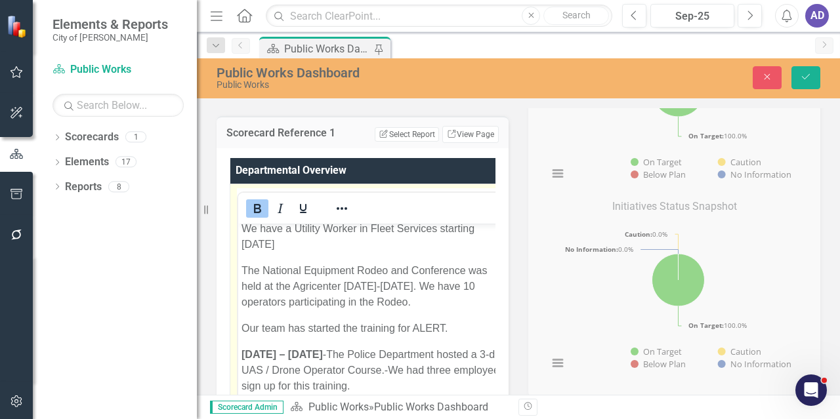
scroll to position [66, 0]
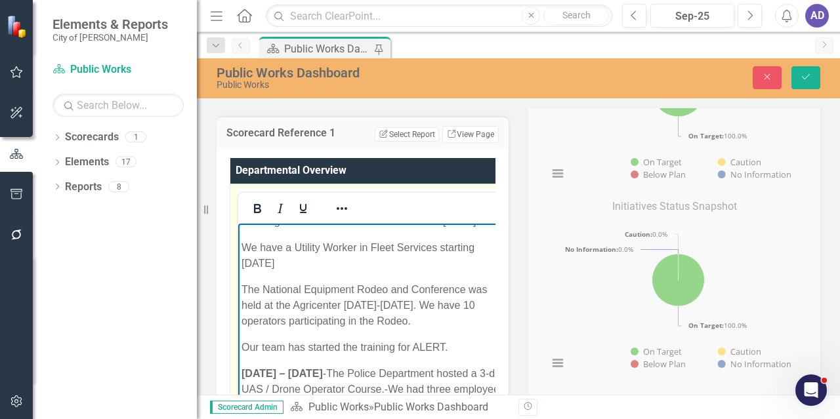
click at [452, 347] on p "Our team has started the training for ALERT." at bounding box center [376, 347] width 268 height 16
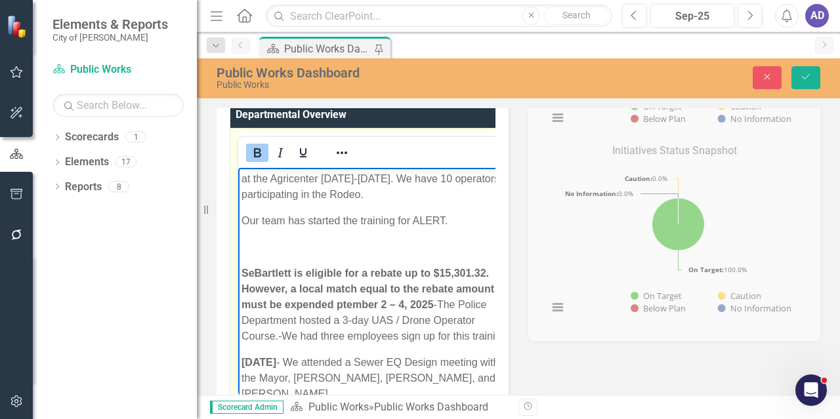
scroll to position [184, 0]
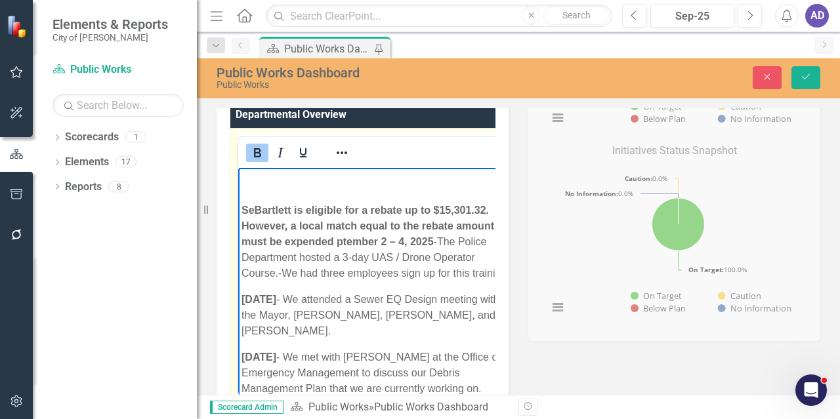
click at [253, 229] on strong "SeBartlett is eligible for a rebate up to $15,301.32. However, a local match eq…" at bounding box center [368, 225] width 253 height 43
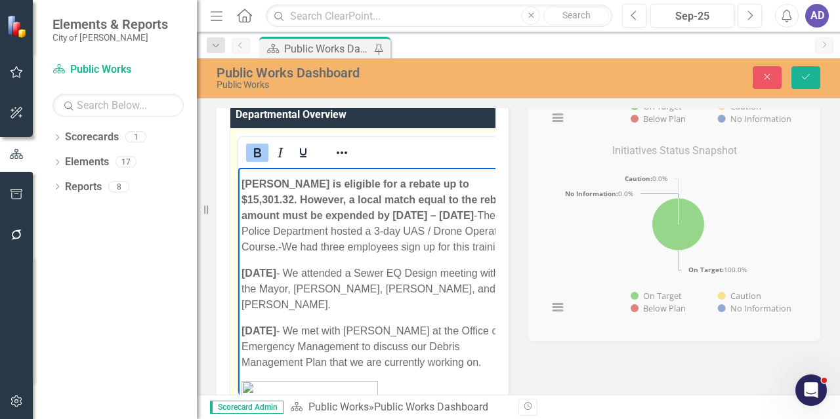
click at [451, 233] on p "[PERSON_NAME] is eligible for a rebate up to $15,301.32. However, a local match…" at bounding box center [378, 215] width 272 height 79
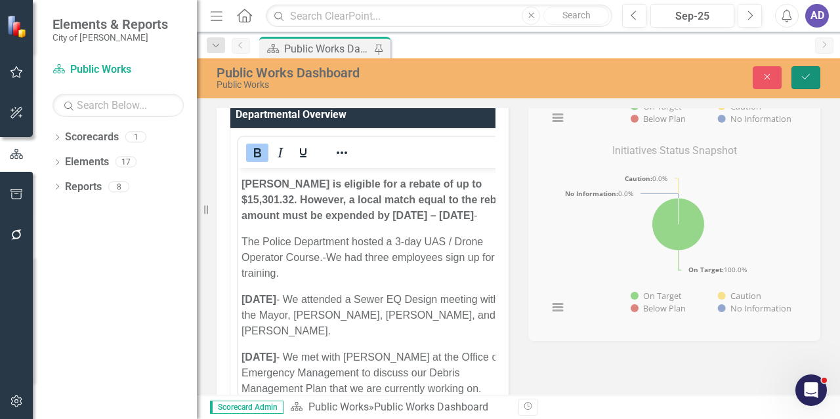
click at [808, 79] on icon "Save" at bounding box center [806, 76] width 12 height 9
